Goal: Task Accomplishment & Management: Complete application form

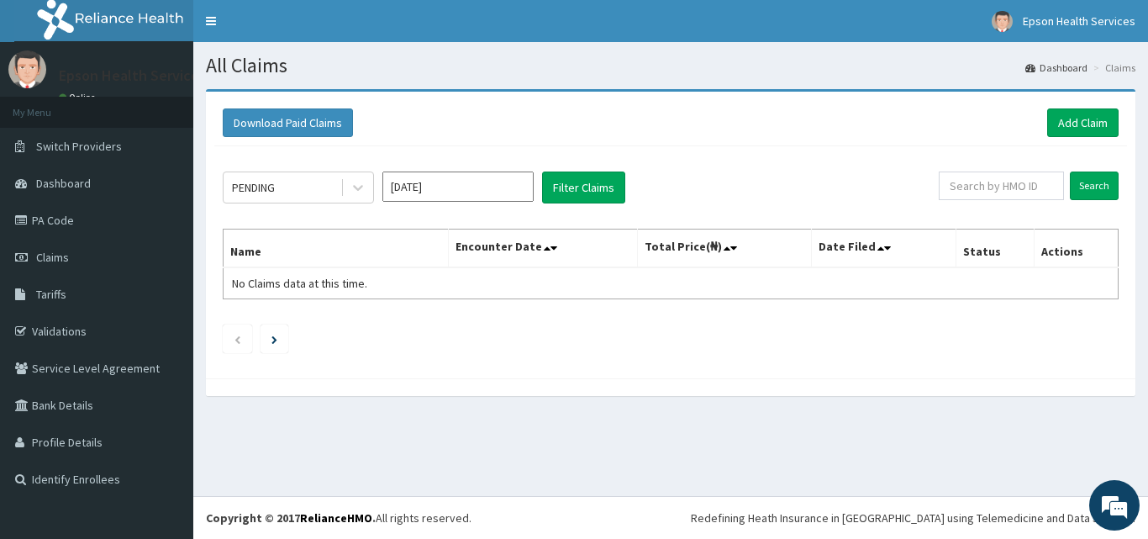
click at [508, 189] on input "Sep 2025" at bounding box center [457, 186] width 151 height 30
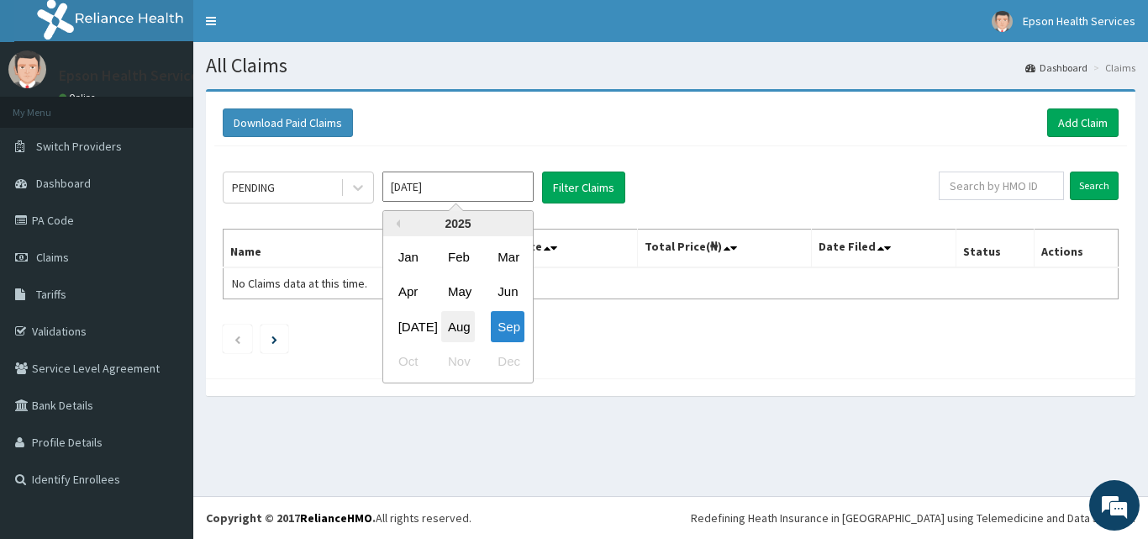
click at [464, 319] on div "Aug" at bounding box center [458, 326] width 34 height 31
type input "Aug 2025"
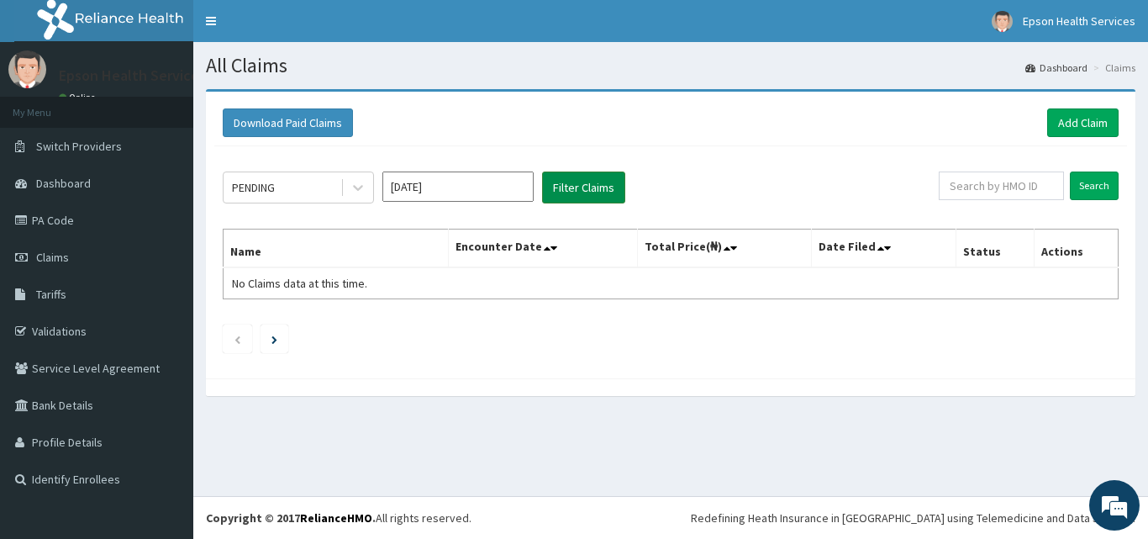
click at [571, 192] on button "Filter Claims" at bounding box center [583, 187] width 83 height 32
click at [577, 187] on button "Filter Claims" at bounding box center [583, 187] width 83 height 32
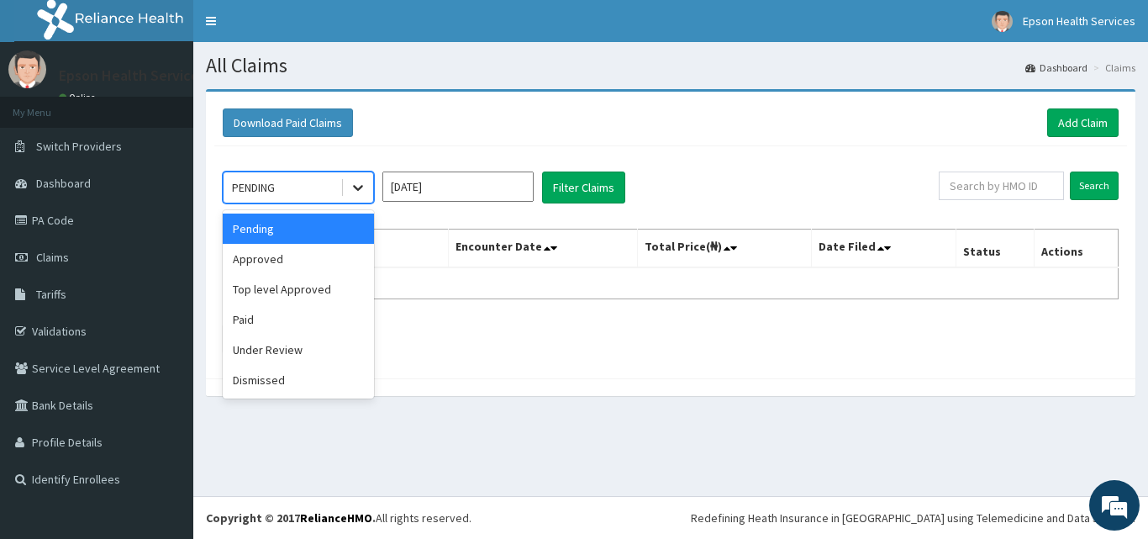
click at [354, 186] on icon at bounding box center [358, 189] width 10 height 6
click at [329, 249] on div "Approved" at bounding box center [298, 259] width 151 height 30
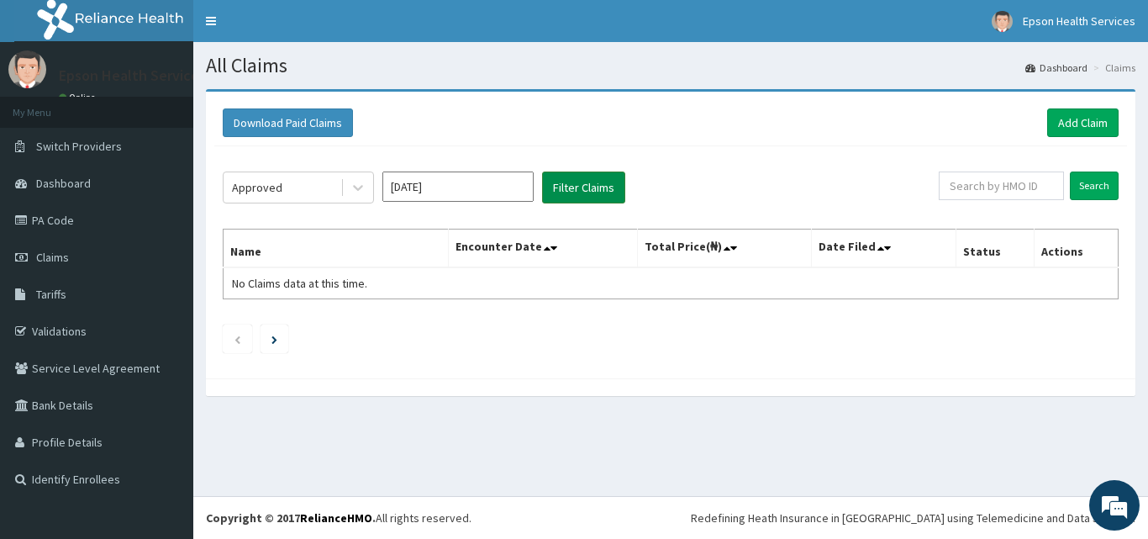
click at [587, 192] on button "Filter Claims" at bounding box center [583, 187] width 83 height 32
click at [361, 183] on icon at bounding box center [358, 187] width 17 height 17
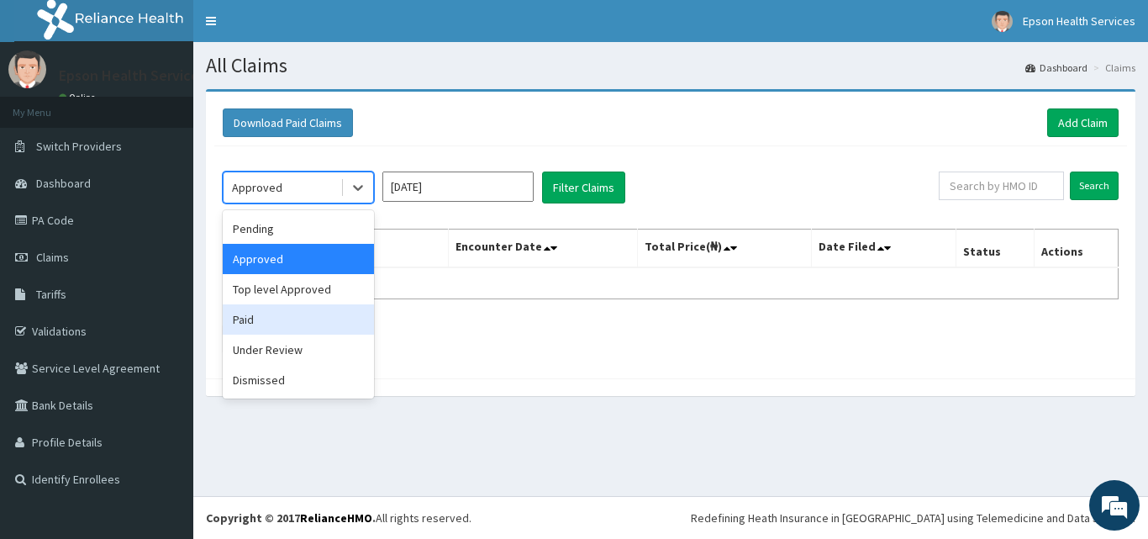
click at [313, 318] on div "Paid" at bounding box center [298, 319] width 151 height 30
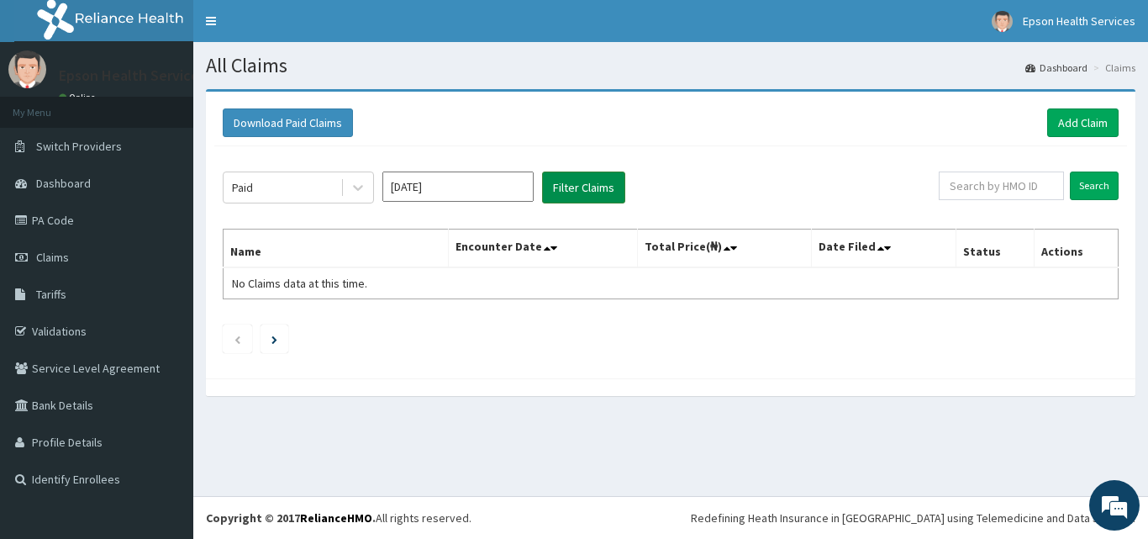
click at [572, 182] on button "Filter Claims" at bounding box center [583, 187] width 83 height 32
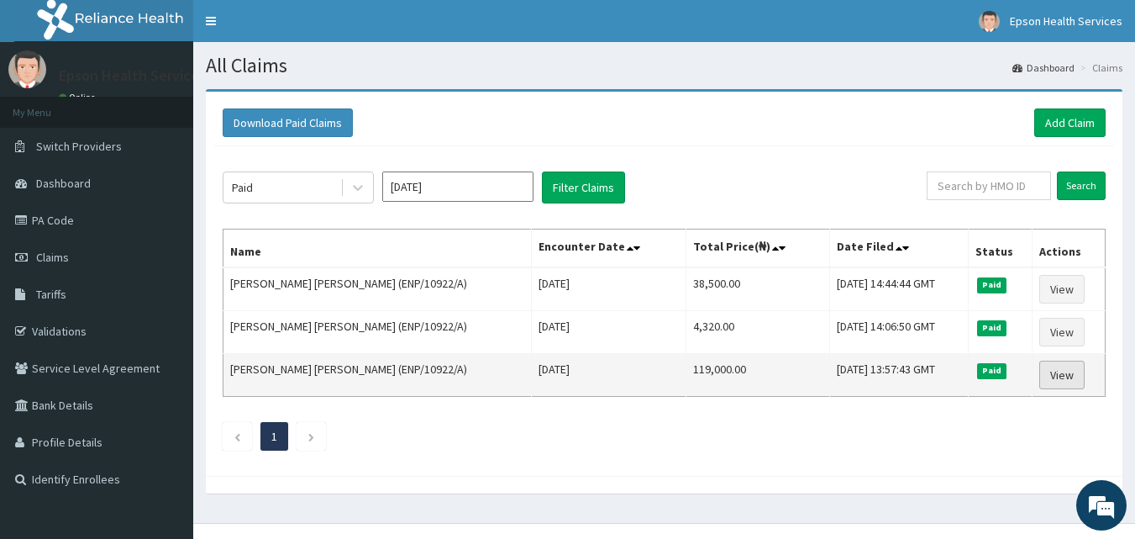
click at [1062, 366] on link "View" at bounding box center [1062, 375] width 45 height 29
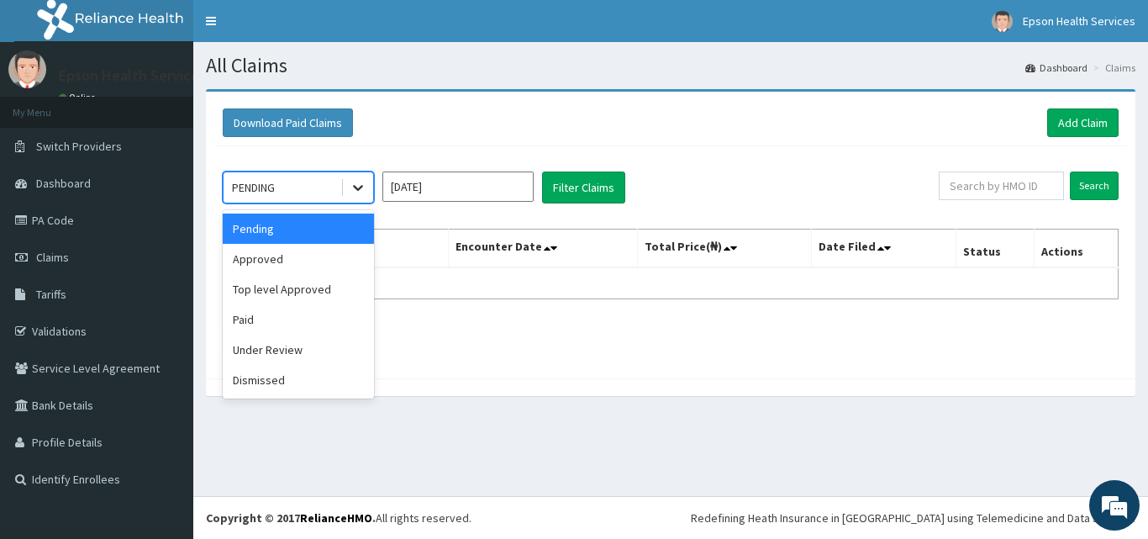
click at [359, 192] on icon at bounding box center [358, 187] width 17 height 17
click at [345, 350] on div "Under Review" at bounding box center [298, 349] width 151 height 30
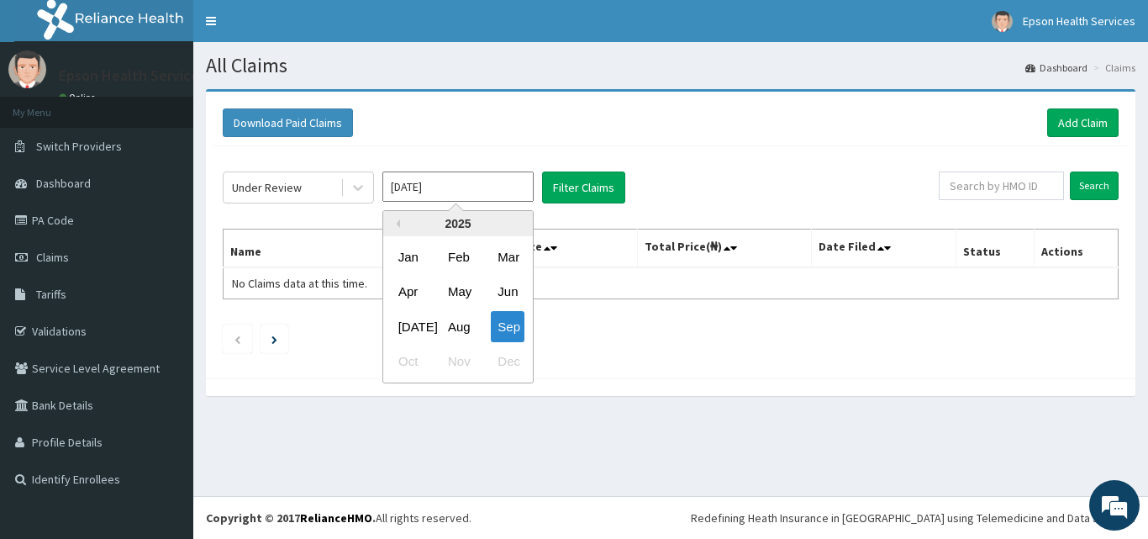
click at [500, 183] on input "Sep 2025" at bounding box center [457, 186] width 151 height 30
click at [461, 327] on div "Aug" at bounding box center [458, 326] width 34 height 31
type input "Aug 2025"
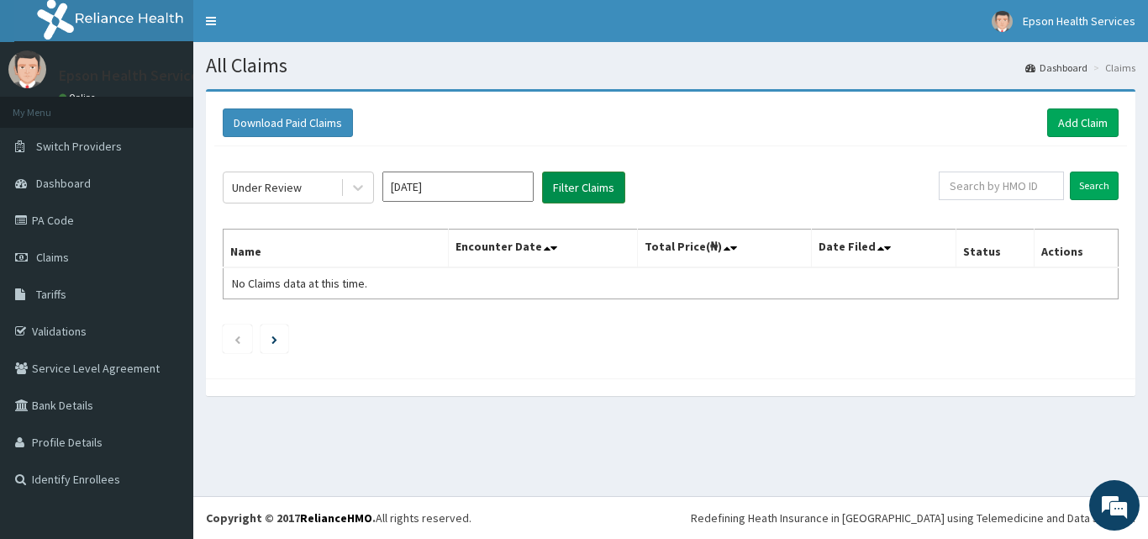
click at [600, 179] on button "Filter Claims" at bounding box center [583, 187] width 83 height 32
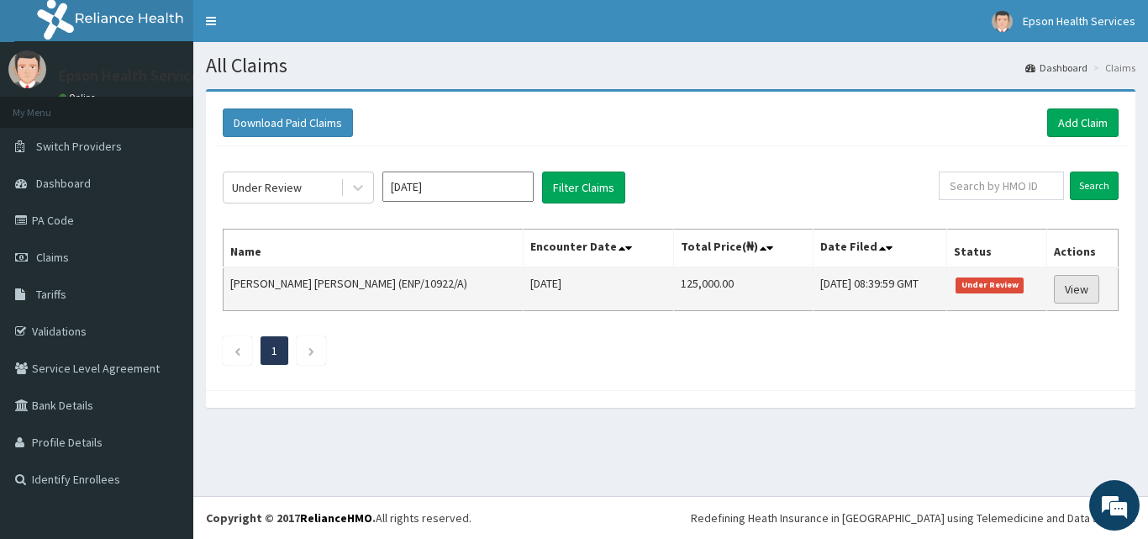
click at [1081, 284] on link "View" at bounding box center [1076, 289] width 45 height 29
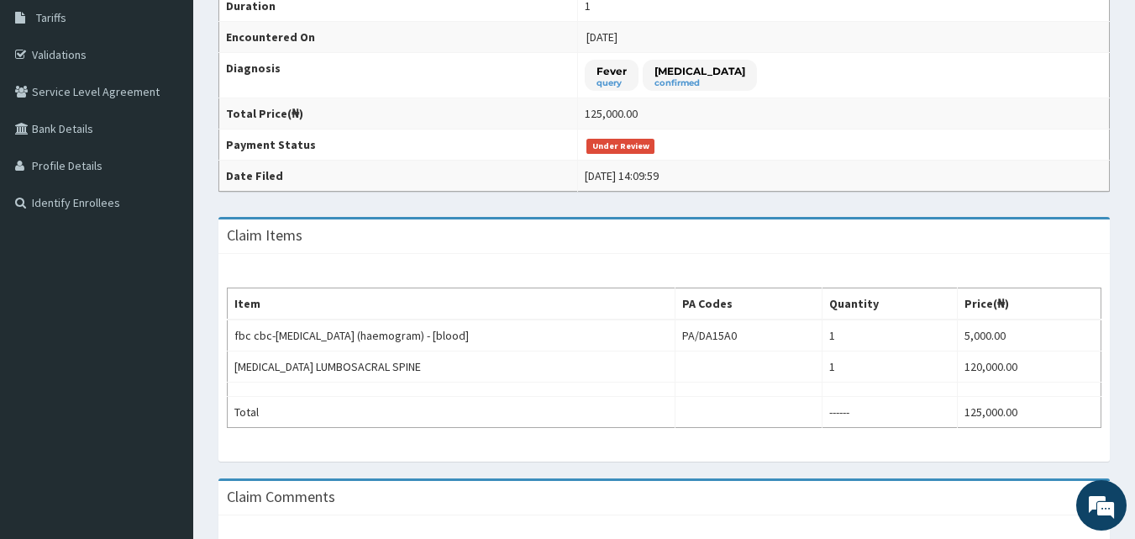
scroll to position [303, 0]
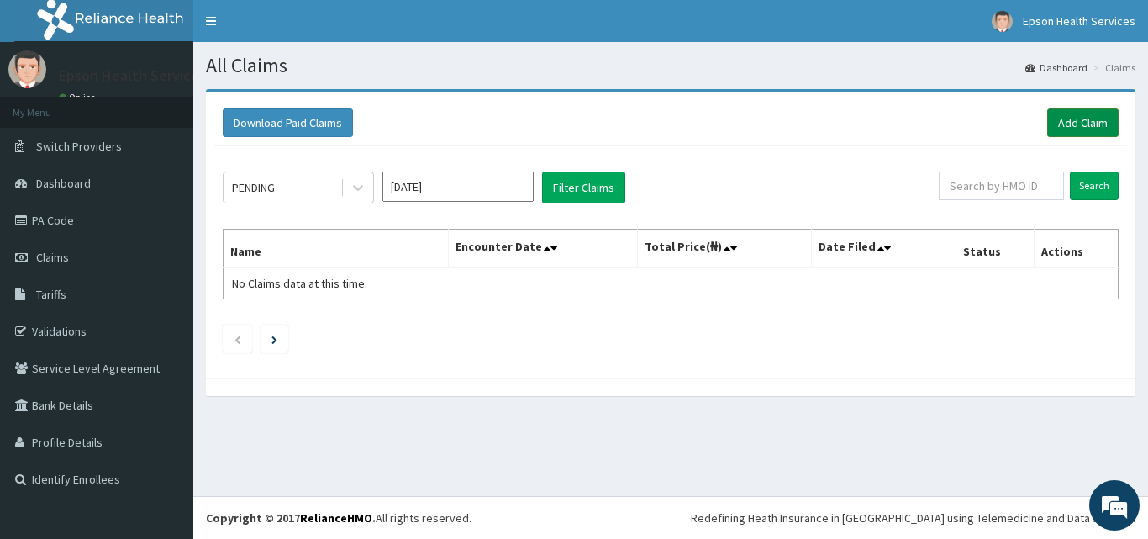
click at [1098, 117] on link "Add Claim" at bounding box center [1082, 122] width 71 height 29
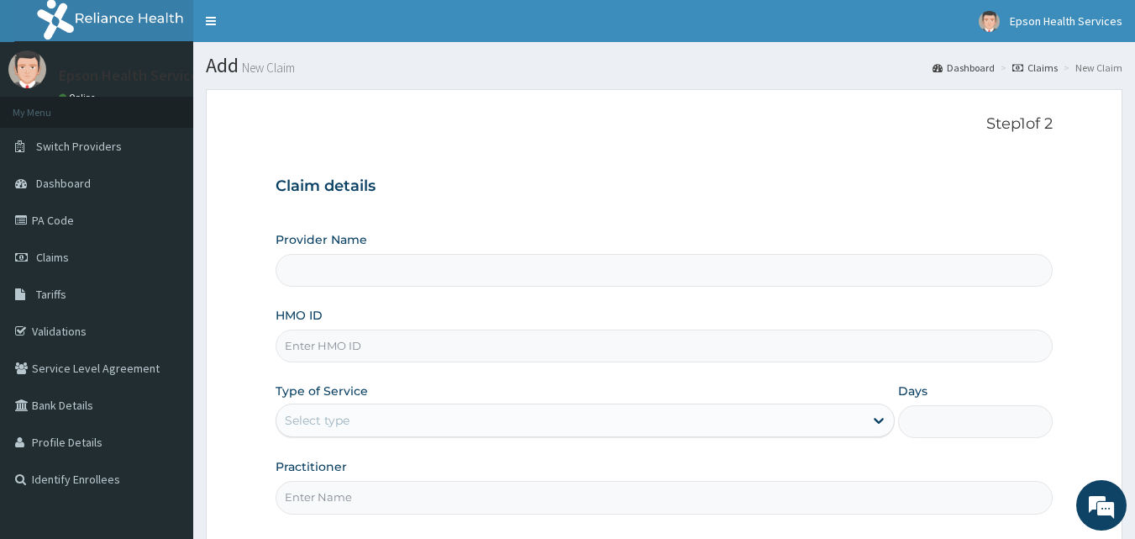
click at [651, 276] on input "Provider Name" at bounding box center [665, 270] width 778 height 33
type input "Epson Health Services"
click at [581, 347] on input "HMO ID" at bounding box center [665, 345] width 778 height 33
type input "HUM/10036/A"
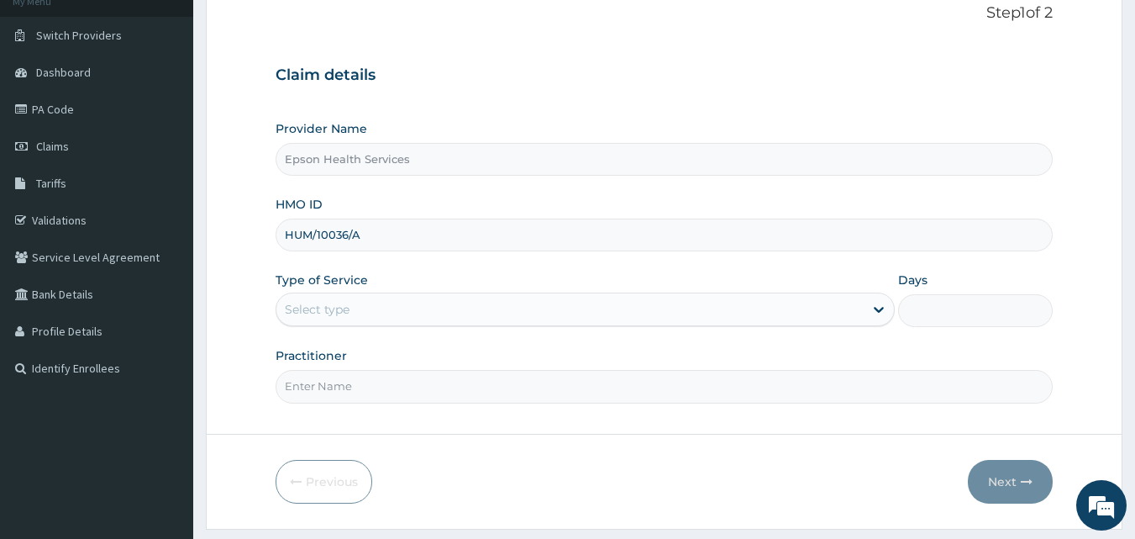
scroll to position [134, 0]
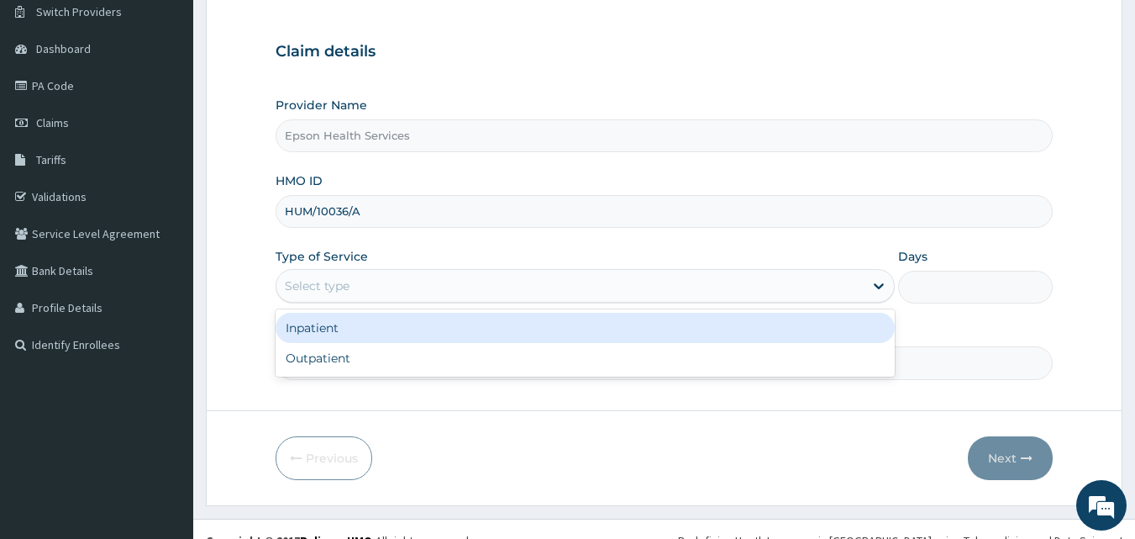
click at [554, 297] on div "Select type" at bounding box center [569, 285] width 587 height 27
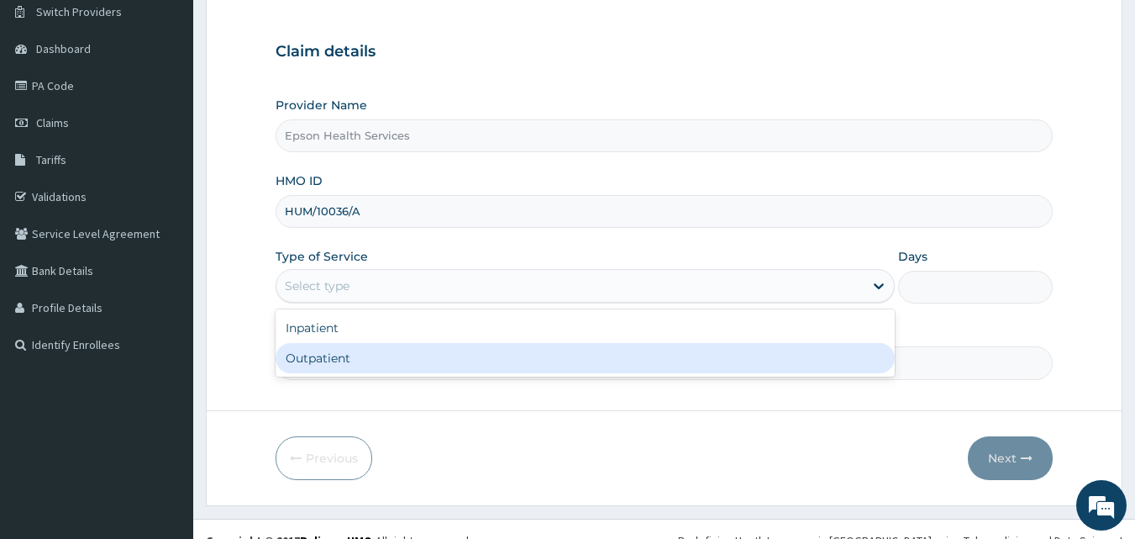
click at [533, 362] on div "Outpatient" at bounding box center [585, 358] width 619 height 30
type input "1"
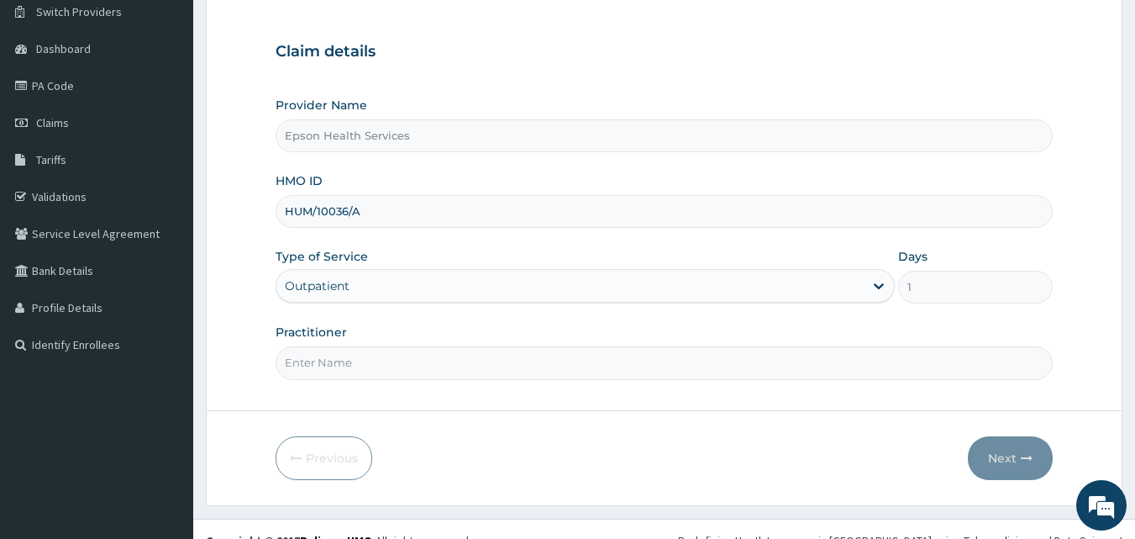
click at [495, 365] on input "Practitioner" at bounding box center [665, 362] width 778 height 33
type input "Dr Danjuma"
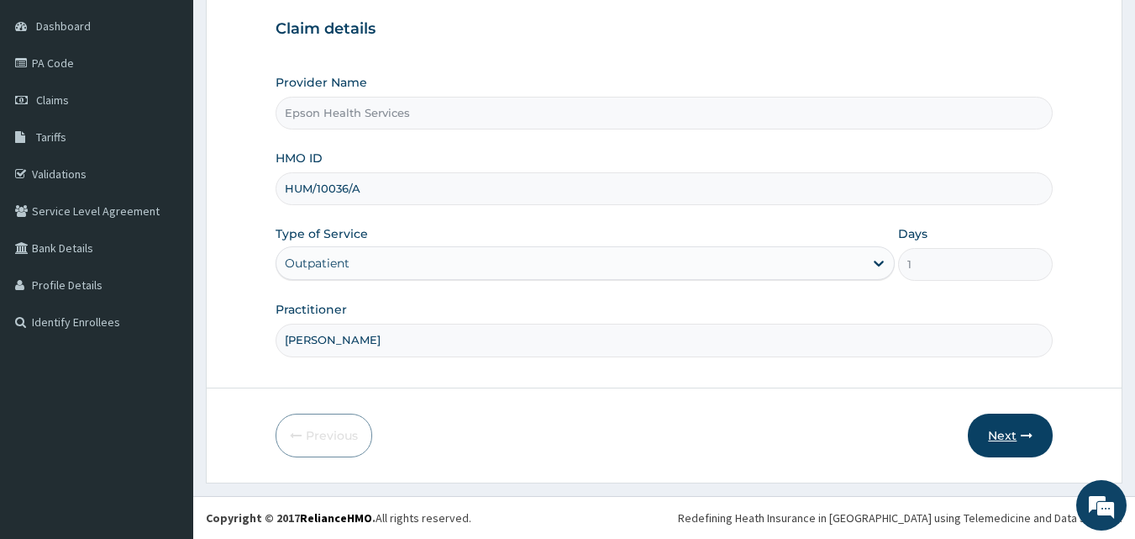
click at [999, 430] on button "Next" at bounding box center [1010, 435] width 85 height 44
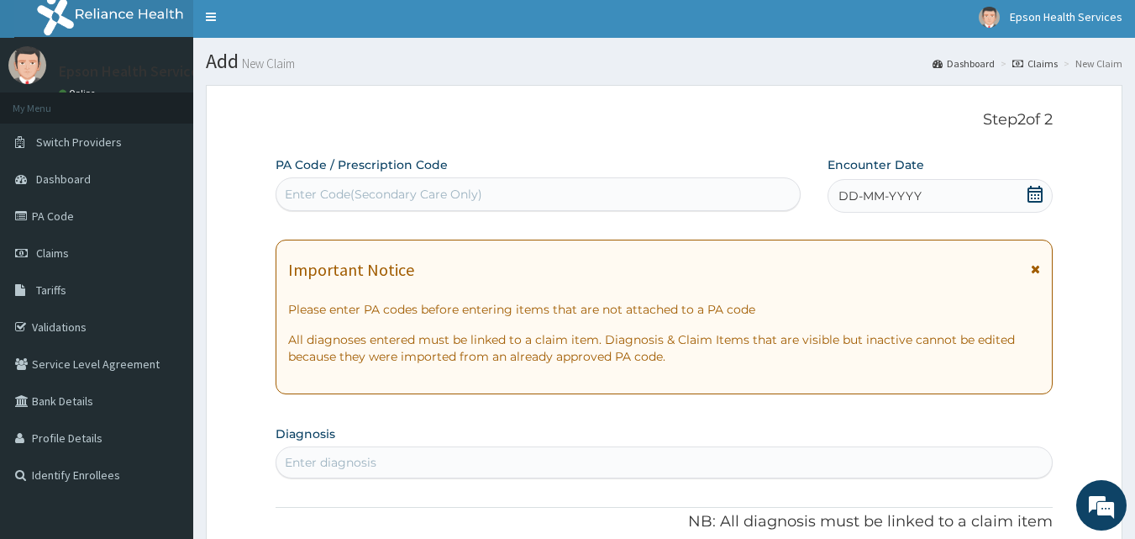
scroll to position [0, 0]
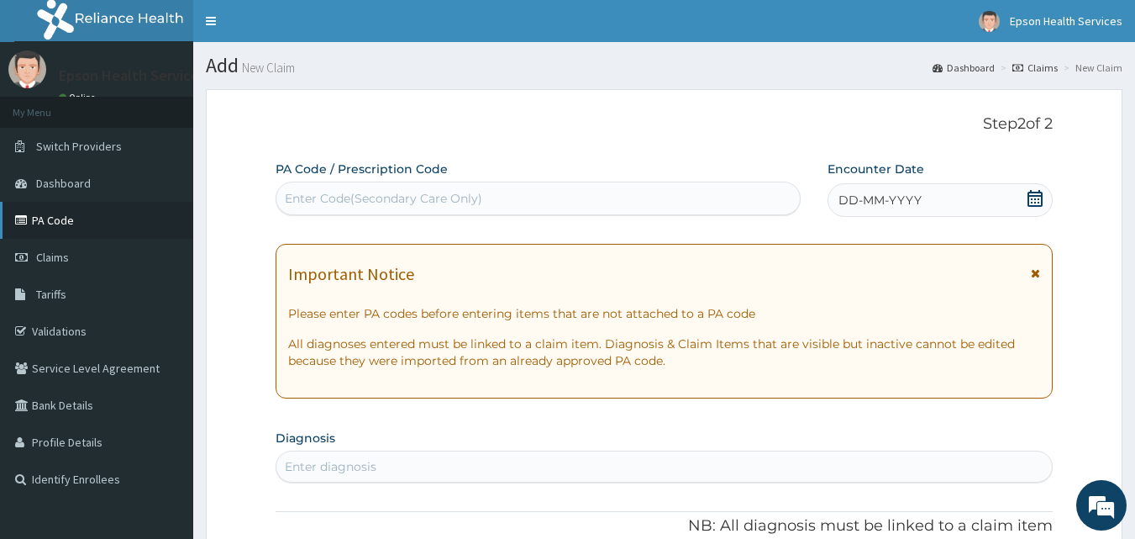
click at [71, 231] on link "PA Code" at bounding box center [96, 220] width 193 height 37
